Goal: Task Accomplishment & Management: Manage account settings

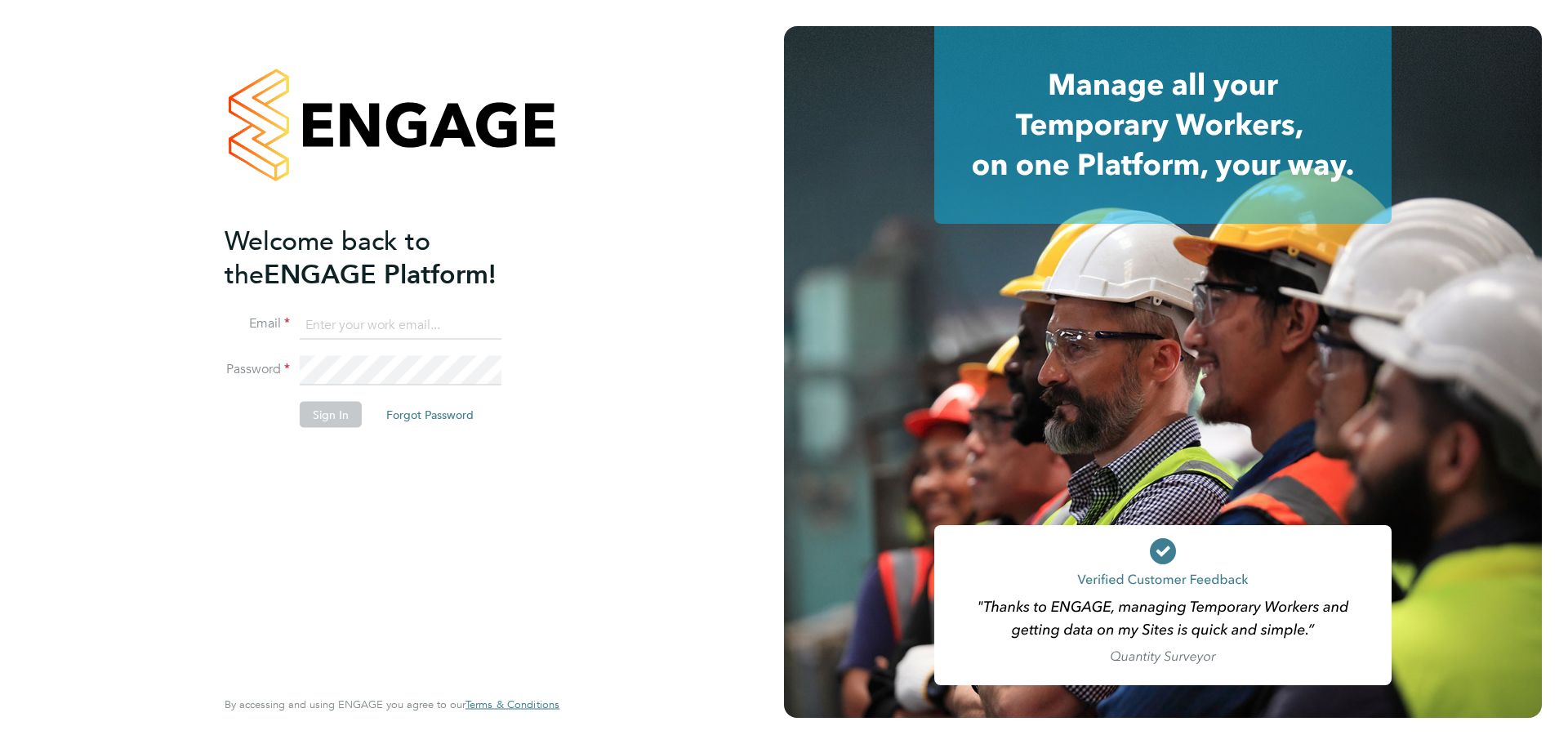
type input "ciara.mcmullan@wates.co.uk"
click at [335, 420] on button "Sign In" at bounding box center [330, 415] width 62 height 26
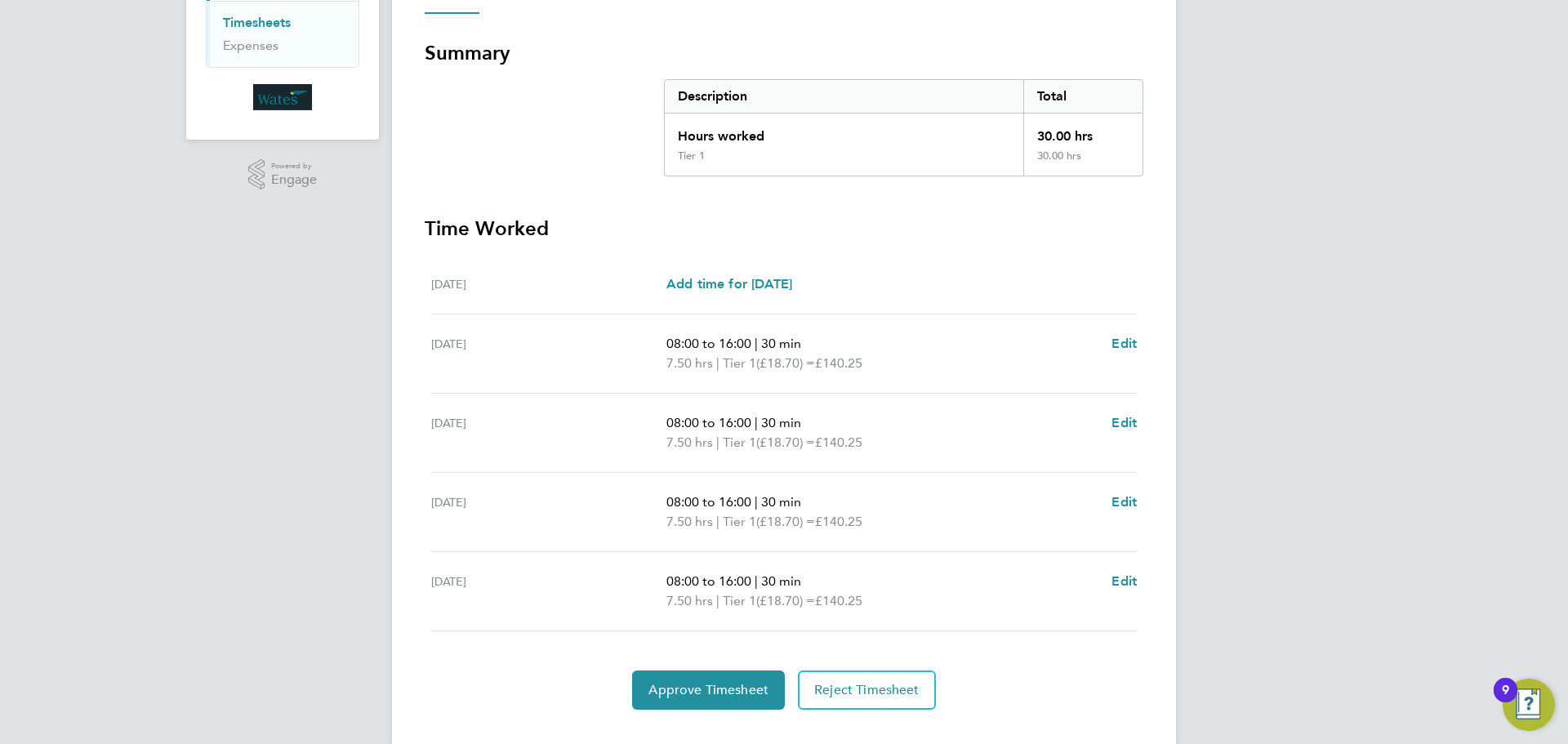
scroll to position [297, 0]
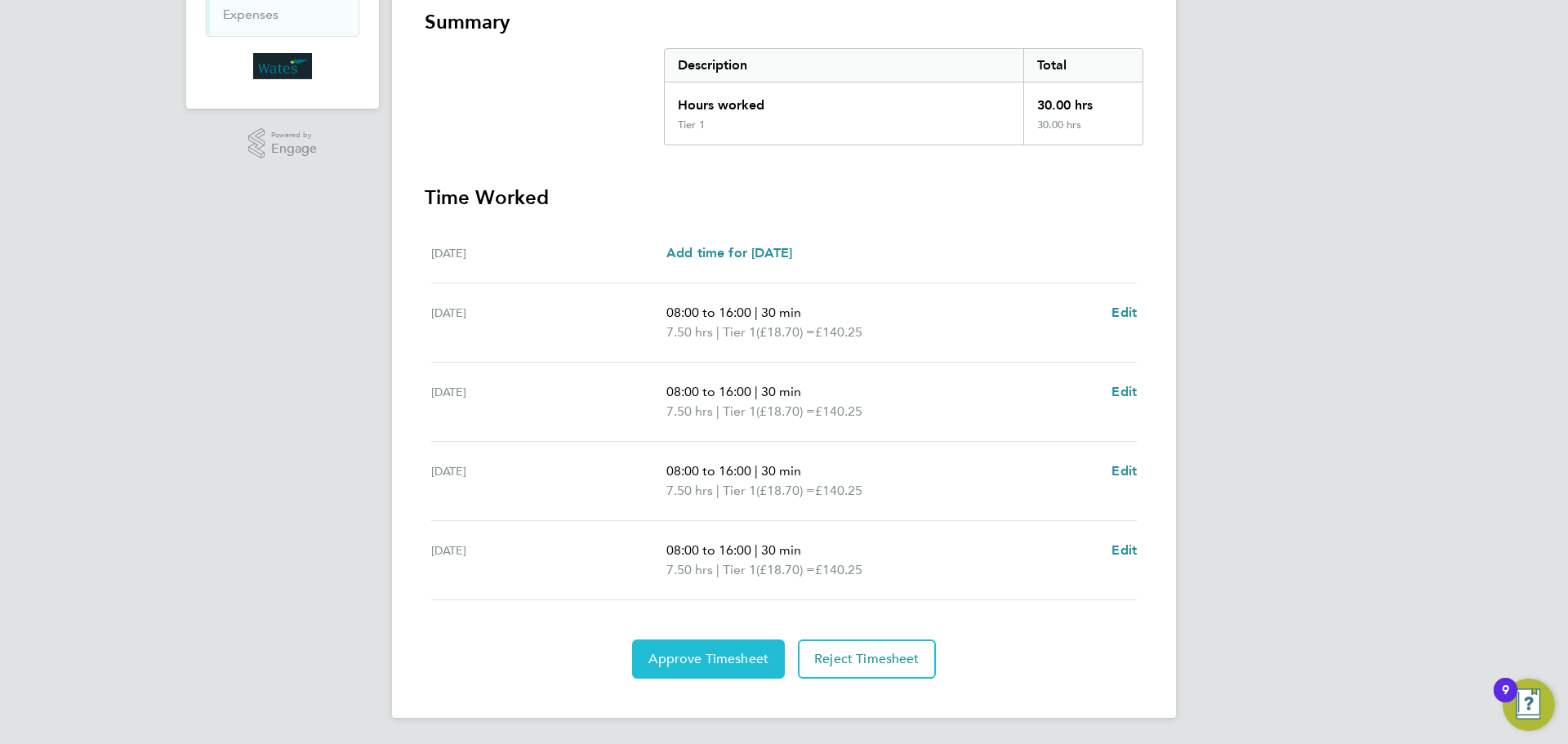
click at [727, 666] on span "Approve Timesheet" at bounding box center [708, 659] width 120 height 17
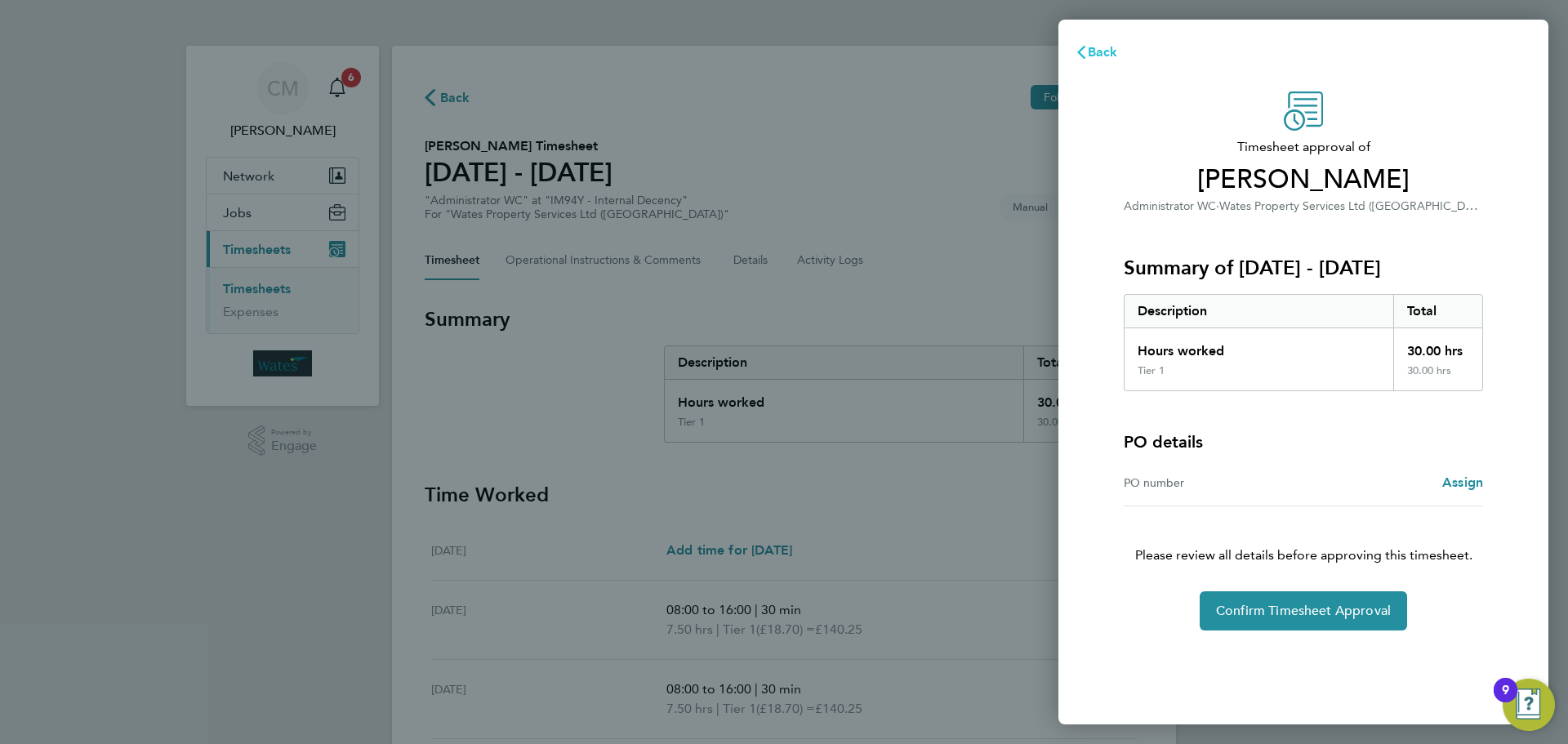
click at [1101, 48] on span "Back" at bounding box center [1102, 51] width 31 height 16
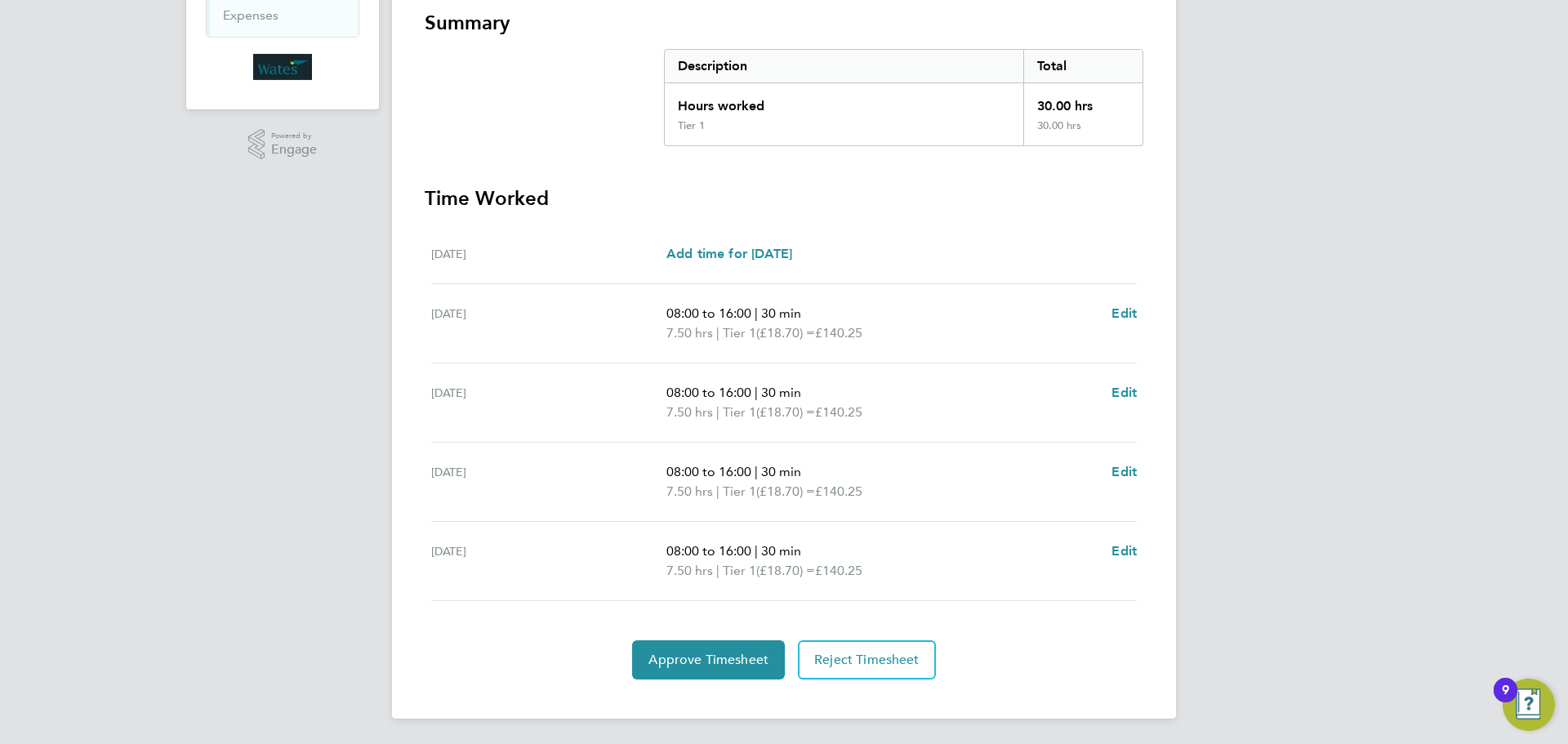
scroll to position [297, 0]
